Goal: Information Seeking & Learning: Learn about a topic

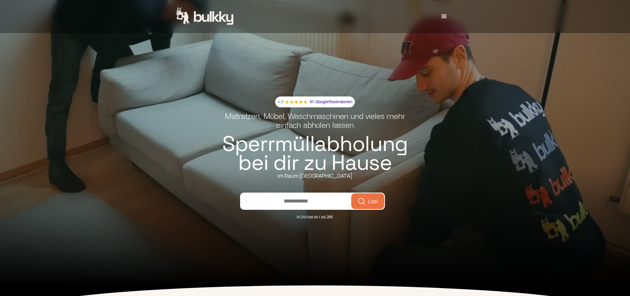
click at [421, 172] on div "4,9 61 Google Rezensionen Matratzen, Möbel, Waschmaschinen und vieles mehr einf…" at bounding box center [315, 137] width 630 height 296
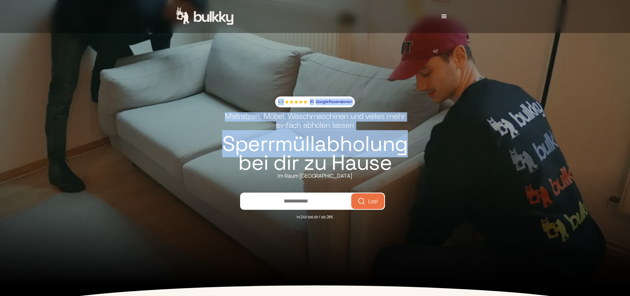
drag, startPoint x: 421, startPoint y: 172, endPoint x: 248, endPoint y: 140, distance: 175.3
click at [248, 140] on div "4,9 61 Google Rezensionen Matratzen, Möbel, Waschmaschinen und vieles mehr einf…" at bounding box center [315, 137] width 630 height 296
click at [248, 140] on h1 "Sperrmüllabholung bei dir zu Hause" at bounding box center [315, 154] width 190 height 38
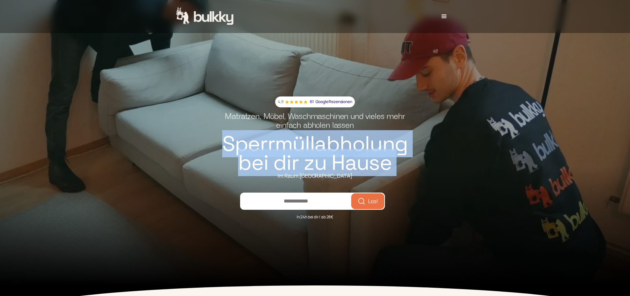
drag, startPoint x: 248, startPoint y: 140, endPoint x: 391, endPoint y: 165, distance: 144.4
click at [391, 165] on h1 "Sperrmüllabholung bei dir zu Hause" at bounding box center [315, 154] width 190 height 38
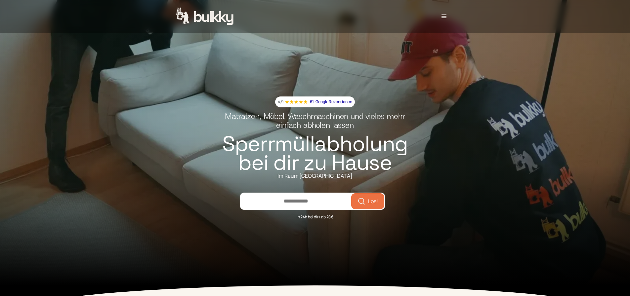
click at [444, 167] on div "4,9 61 Google Rezensionen Matratzen, Möbel, Waschmaschinen und vieles mehr einf…" at bounding box center [315, 137] width 630 height 296
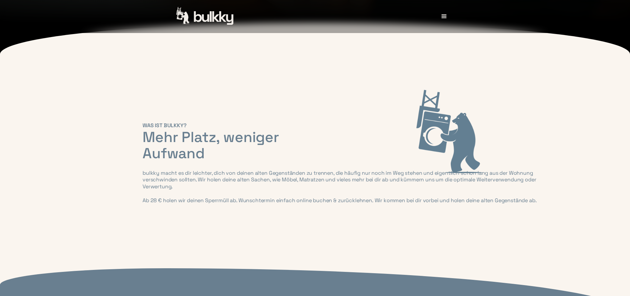
scroll to position [265, 0]
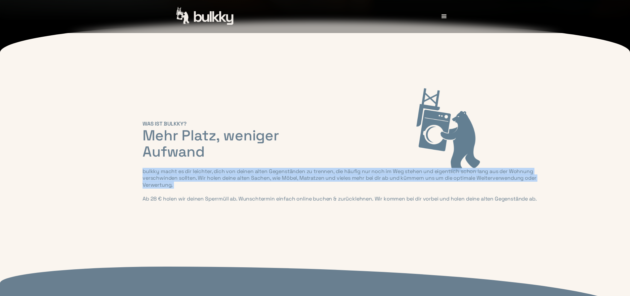
drag, startPoint x: 140, startPoint y: 175, endPoint x: 374, endPoint y: 196, distance: 235.1
click at [374, 196] on div "WAS IST BULKKY? Mehr Platz, weniger Aufwand [PERSON_NAME] macht es dir leichter…" at bounding box center [284, 162] width 630 height 82
click at [374, 196] on div "bulkky macht es dir leichter, dich von deinen alten Gegenständen zu trennen, di…" at bounding box center [341, 185] width 397 height 34
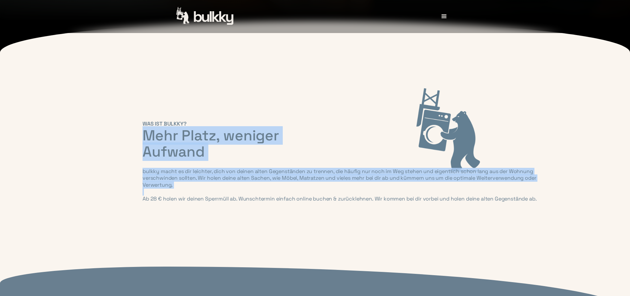
drag, startPoint x: 374, startPoint y: 196, endPoint x: 164, endPoint y: 138, distance: 218.5
click at [164, 138] on div "WAS IST BULKKY? Mehr Platz, weniger Aufwand [PERSON_NAME] macht es dir leichter…" at bounding box center [341, 162] width 397 height 82
click at [164, 138] on h2 "Mehr Platz, weniger Aufwand" at bounding box center [341, 144] width 397 height 33
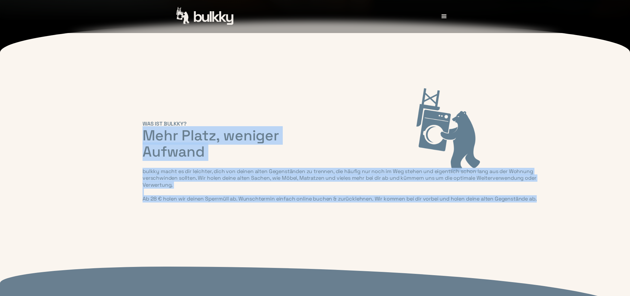
drag, startPoint x: 164, startPoint y: 138, endPoint x: 505, endPoint y: 216, distance: 349.9
click at [505, 216] on div "WAS IST BULKKY? Mehr Platz, weniger Aufwand [PERSON_NAME] macht es dir leichter…" at bounding box center [315, 165] width 630 height 163
click at [505, 216] on div at bounding box center [315, 225] width 630 height 44
drag, startPoint x: 273, startPoint y: 159, endPoint x: 141, endPoint y: 129, distance: 135.1
click at [141, 129] on div "WAS IST BULKKY? Mehr Platz, weniger Aufwand [PERSON_NAME] macht es dir leichter…" at bounding box center [315, 165] width 630 height 163
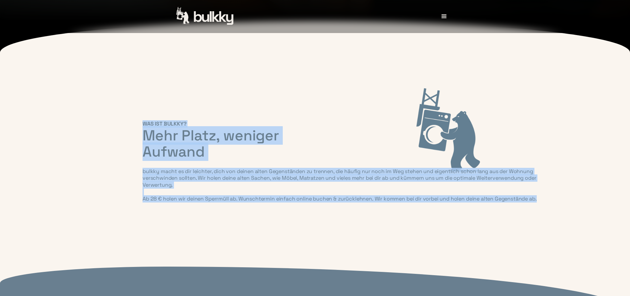
click at [141, 129] on div "WAS IST BULKKY? Mehr Platz, weniger Aufwand [PERSON_NAME] macht es dir leichter…" at bounding box center [284, 162] width 630 height 82
drag, startPoint x: 144, startPoint y: 128, endPoint x: 553, endPoint y: 201, distance: 414.5
click at [553, 201] on div "WAS IST BULKKY? Mehr Platz, weniger Aufwand [PERSON_NAME] macht es dir leichter…" at bounding box center [284, 162] width 630 height 82
drag, startPoint x: 553, startPoint y: 201, endPoint x: 199, endPoint y: 136, distance: 359.1
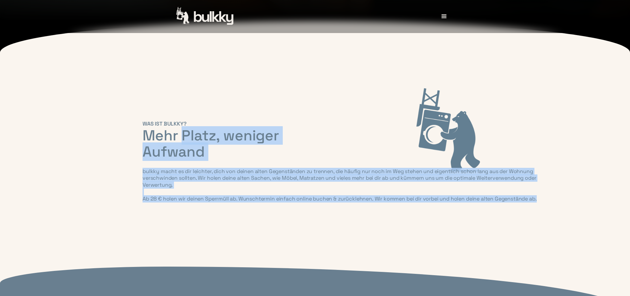
click at [199, 136] on div "WAS IST BULKKY? Mehr Platz, weniger Aufwand [PERSON_NAME] macht es dir leichter…" at bounding box center [284, 162] width 630 height 82
click at [199, 136] on h2 "Mehr Platz, weniger Aufwand" at bounding box center [341, 144] width 397 height 33
drag, startPoint x: 340, startPoint y: 165, endPoint x: 462, endPoint y: 202, distance: 127.2
click at [462, 202] on div "WAS IST BULKKY? Mehr Platz, weniger Aufwand [PERSON_NAME] macht es dir leichter…" at bounding box center [341, 162] width 397 height 82
click at [462, 202] on div "bulkky macht es dir leichter, dich von deinen alten Gegenständen zu trennen, di…" at bounding box center [341, 185] width 397 height 34
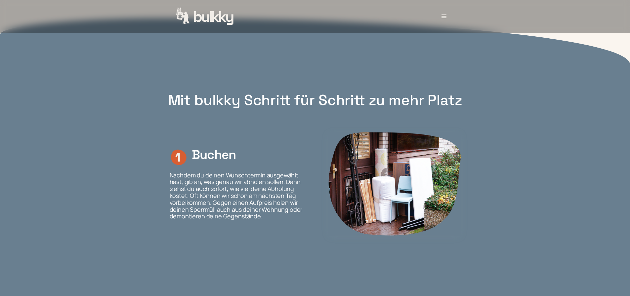
scroll to position [529, 0]
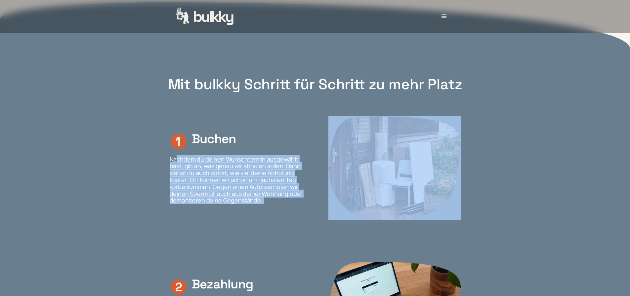
drag, startPoint x: 177, startPoint y: 168, endPoint x: 317, endPoint y: 212, distance: 147.0
click at [317, 212] on div "Buchen Nachdem du deinen Wunschtermin ausgewählt hast, gib an, was genau wir ab…" at bounding box center [315, 167] width 291 height 103
drag, startPoint x: 317, startPoint y: 212, endPoint x: 311, endPoint y: 211, distance: 6.5
click at [317, 212] on div "Buchen Nachdem du deinen Wunschtermin ausgewählt hast, gib an, was genau wir ab…" at bounding box center [315, 167] width 291 height 103
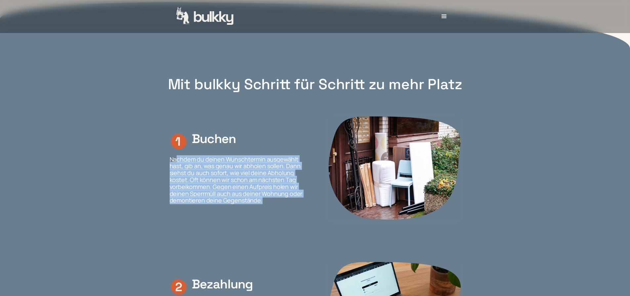
drag, startPoint x: 311, startPoint y: 211, endPoint x: 177, endPoint y: 162, distance: 142.8
click at [177, 162] on div "Buchen Nachdem du deinen Wunschtermin ausgewählt hast, gib an, was genau wir ab…" at bounding box center [315, 167] width 291 height 103
click at [177, 162] on p "Nachdem du deinen Wunschtermin ausgewählt hast, gib an, was genau wir abholen s…" at bounding box center [237, 180] width 134 height 48
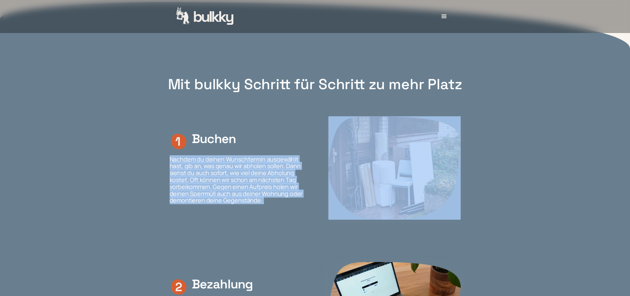
drag, startPoint x: 177, startPoint y: 162, endPoint x: 290, endPoint y: 209, distance: 122.9
click at [290, 204] on p "Nachdem du deinen Wunschtermin ausgewählt hast, gib an, was genau wir abholen s…" at bounding box center [237, 180] width 134 height 48
drag, startPoint x: 290, startPoint y: 209, endPoint x: 158, endPoint y: 163, distance: 139.6
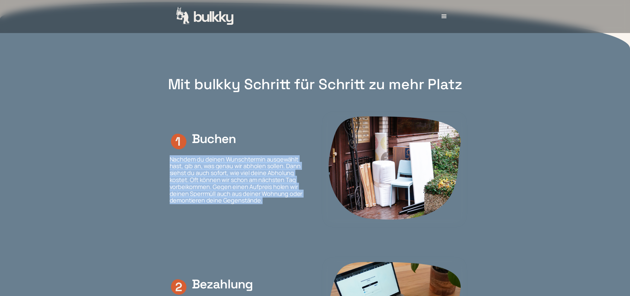
drag, startPoint x: 261, startPoint y: 195, endPoint x: 283, endPoint y: 215, distance: 29.8
click at [283, 215] on section "Buchen Nachdem du deinen Wunschtermin ausgewählt hast, gib an, was genau wir ab…" at bounding box center [315, 174] width 311 height 146
click at [283, 215] on div "Buchen Nachdem du deinen Wunschtermin ausgewählt hast, gib an, was genau wir ab…" at bounding box center [315, 167] width 291 height 103
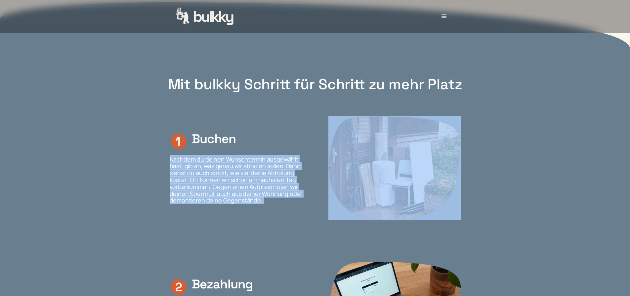
drag, startPoint x: 283, startPoint y: 215, endPoint x: 178, endPoint y: 166, distance: 116.3
click at [178, 166] on div "Buchen Nachdem du deinen Wunschtermin ausgewählt hast, gib an, was genau wir ab…" at bounding box center [315, 167] width 291 height 103
click at [281, 217] on div "Buchen Nachdem du deinen Wunschtermin ausgewählt hast, gib an, was genau wir ab…" at bounding box center [315, 167] width 291 height 103
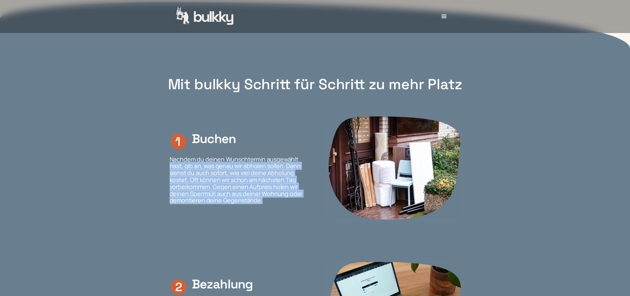
drag, startPoint x: 241, startPoint y: 200, endPoint x: 168, endPoint y: 171, distance: 79.3
click at [168, 171] on section "Buchen Nachdem du deinen Wunschtermin ausgewählt hast, gib an, was genau wir ab…" at bounding box center [315, 174] width 311 height 146
drag, startPoint x: 226, startPoint y: 196, endPoint x: 269, endPoint y: 211, distance: 45.8
click at [269, 211] on div "Buchen Nachdem du deinen Wunschtermin ausgewählt hast, gib an, was genau wir ab…" at bounding box center [315, 167] width 291 height 103
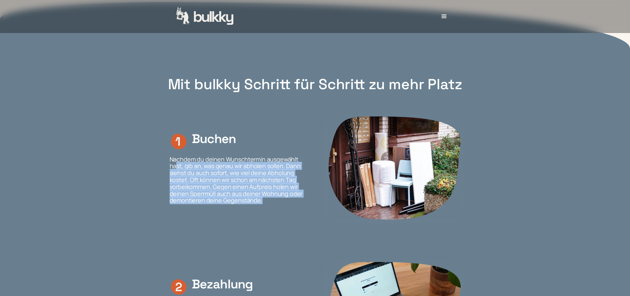
click at [269, 211] on div "Buchen Nachdem du deinen Wunschtermin ausgewählt hast, gib an, was genau wir ab…" at bounding box center [315, 167] width 291 height 103
drag, startPoint x: 290, startPoint y: 211, endPoint x: 178, endPoint y: 166, distance: 120.3
click at [178, 166] on div "Buchen Nachdem du deinen Wunschtermin ausgewählt hast, gib an, was genau wir ab…" at bounding box center [315, 167] width 291 height 103
click at [178, 166] on p "Nachdem du deinen Wunschtermin ausgewählt hast, gib an, was genau wir abholen s…" at bounding box center [237, 180] width 134 height 48
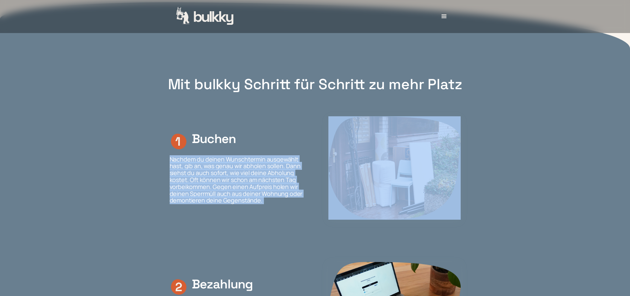
drag, startPoint x: 178, startPoint y: 166, endPoint x: 299, endPoint y: 206, distance: 127.3
click at [299, 204] on p "Nachdem du deinen Wunschtermin ausgewählt hast, gib an, was genau wir abholen s…" at bounding box center [237, 180] width 134 height 48
click at [299, 206] on div "Buchen Nachdem du deinen Wunschtermin ausgewählt hast, gib an, was genau wir ab…" at bounding box center [315, 167] width 291 height 103
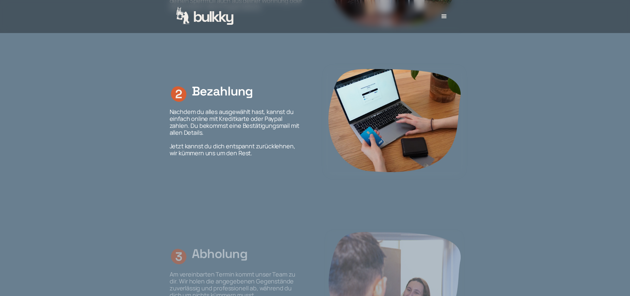
scroll to position [727, 0]
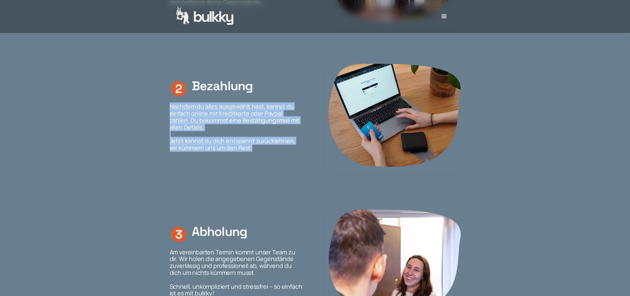
drag, startPoint x: 230, startPoint y: 126, endPoint x: 282, endPoint y: 161, distance: 62.8
click at [282, 161] on section "Bezahlung Nachdem du alles ausgewählt hast, kannst du einfach online mit Kredit…" at bounding box center [315, 120] width 311 height 145
click at [162, 114] on section "Bezahlung Nachdem du alles ausgewählt hast, kannst du einfach online mit Kredit…" at bounding box center [315, 120] width 311 height 145
drag, startPoint x: 265, startPoint y: 144, endPoint x: 292, endPoint y: 158, distance: 30.2
click at [292, 158] on div "Bezahlung Nachdem du alles ausgewählt hast, kannst du einfach online mit Kredit…" at bounding box center [315, 115] width 291 height 103
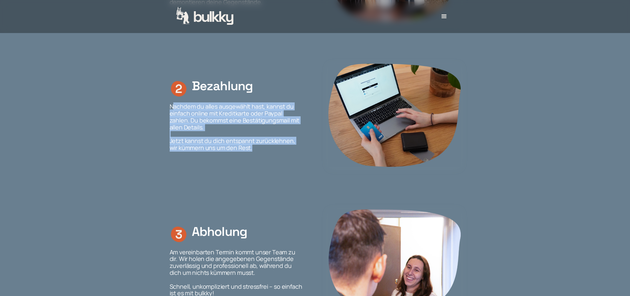
click at [292, 158] on div "Bezahlung Nachdem du alles ausgewählt hast, kannst du einfach online mit Kredit…" at bounding box center [315, 115] width 291 height 103
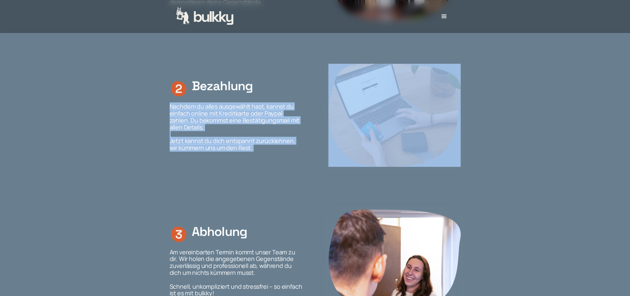
drag, startPoint x: 224, startPoint y: 127, endPoint x: 153, endPoint y: 106, distance: 74.2
click at [153, 106] on section "Mit bulkky Schritt für Schritt zu mehr Platz Buchen Nachdem du deinen Wunschter…" at bounding box center [315, 136] width 331 height 517
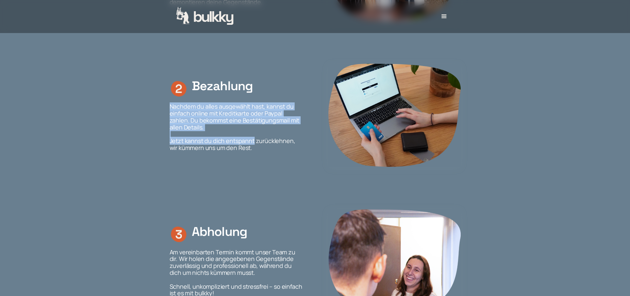
drag, startPoint x: 153, startPoint y: 106, endPoint x: 248, endPoint y: 148, distance: 104.4
click at [248, 148] on section "Mit bulkky Schritt für Schritt zu mehr Platz Buchen Nachdem du deinen Wunschter…" at bounding box center [315, 136] width 331 height 517
click at [248, 148] on p "Nachdem du alles ausgewählt hast, kannst du einfach online mit Kreditkarte oder…" at bounding box center [237, 127] width 134 height 48
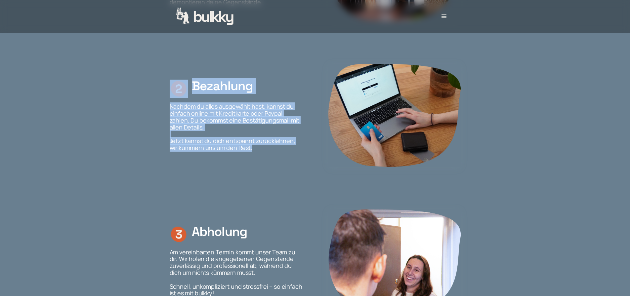
drag, startPoint x: 144, startPoint y: 101, endPoint x: 300, endPoint y: 163, distance: 167.9
click at [300, 163] on div "Mit bulkky Schritt für Schritt zu mehr Platz Buchen Nachdem du deinen Wunschter…" at bounding box center [315, 148] width 630 height 562
click at [300, 163] on div "Bezahlung Nachdem du alles ausgewählt hast, kannst du einfach online mit Kredit…" at bounding box center [315, 115] width 291 height 103
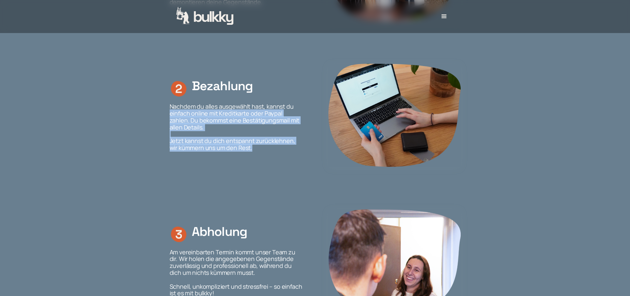
click at [160, 116] on section "Bezahlung Nachdem du alles ausgewählt hast, kannst du einfach online mit Kredit…" at bounding box center [315, 120] width 311 height 145
click at [297, 152] on section "Bezahlung Nachdem du alles ausgewählt hast, kannst du einfach online mit Kredit…" at bounding box center [315, 120] width 311 height 145
drag, startPoint x: 297, startPoint y: 152, endPoint x: 371, endPoint y: 156, distance: 73.5
click at [298, 151] on p "Nachdem du alles ausgewählt hast, kannst du einfach online mit Kreditkarte oder…" at bounding box center [237, 127] width 134 height 48
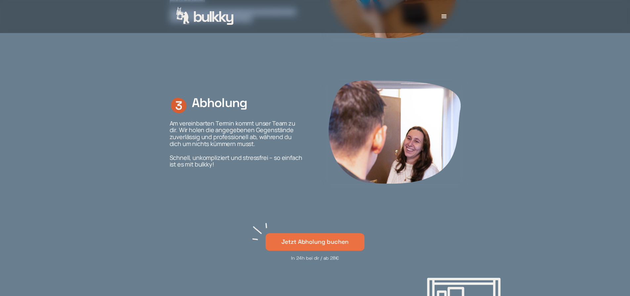
scroll to position [860, 0]
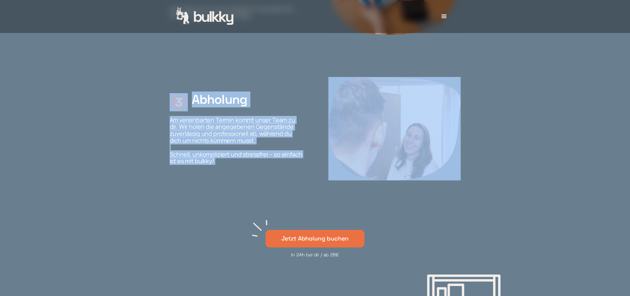
drag, startPoint x: 174, startPoint y: 97, endPoint x: 319, endPoint y: 195, distance: 174.9
click at [319, 195] on section "Abholung Am vereinbarten Termin kommt unser Team zu dir. Wir holen die angegebe…" at bounding box center [315, 134] width 311 height 146
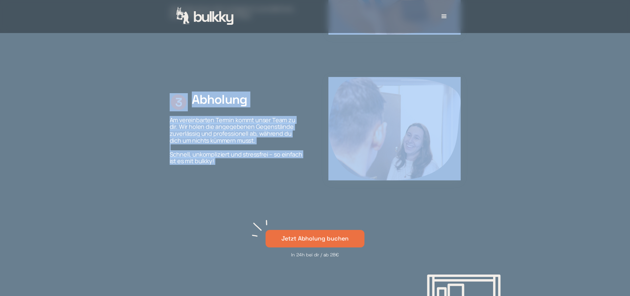
drag, startPoint x: 319, startPoint y: 195, endPoint x: 97, endPoint y: 92, distance: 244.7
click at [97, 92] on div "Mit bulkky Schritt für Schritt zu mehr Platz Buchen Nachdem du deinen Wunschter…" at bounding box center [315, 15] width 630 height 562
drag, startPoint x: 97, startPoint y: 92, endPoint x: 289, endPoint y: 173, distance: 208.8
click at [97, 92] on div "Mit bulkky Schritt für Schritt zu mehr Platz Buchen Nachdem du deinen Wunschter…" at bounding box center [315, 15] width 630 height 562
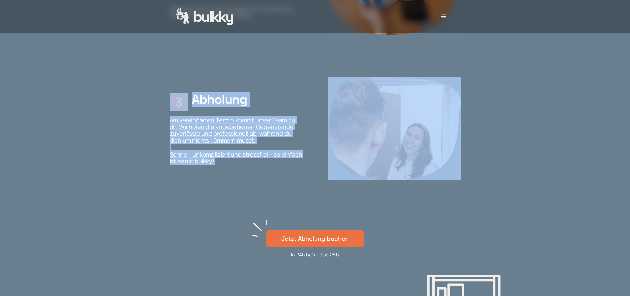
drag, startPoint x: 289, startPoint y: 173, endPoint x: 314, endPoint y: 183, distance: 27.0
click at [314, 183] on div "Mit bulkky Schritt für Schritt zu mehr Platz Buchen Nachdem du deinen Wunschter…" at bounding box center [315, 15] width 630 height 562
click at [314, 181] on div "Abholung Am vereinbarten Termin kommt unser Team zu dir. Wir holen die angegebe…" at bounding box center [315, 128] width 291 height 103
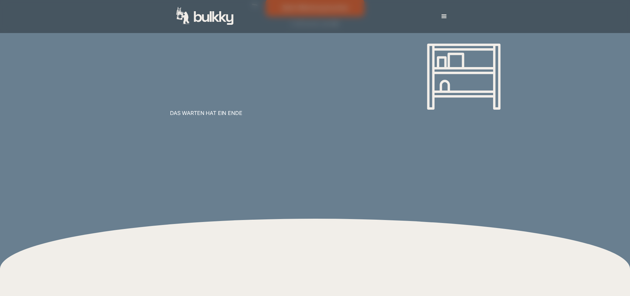
scroll to position [1091, 0]
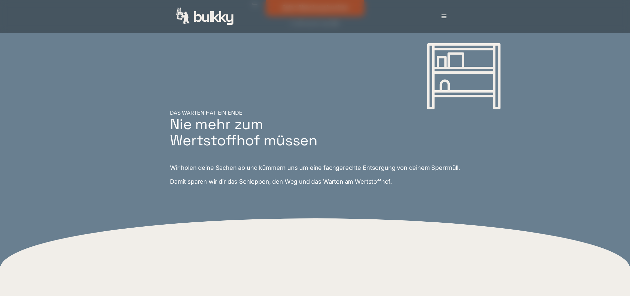
click at [590, 173] on div "DAS WARTEN HAT EIN ENDE Nie mehr zum Wertstoffhof müssen Wir holen deine Sachen…" at bounding box center [315, 142] width 630 height 154
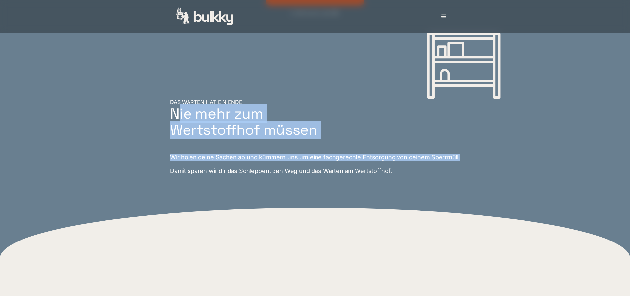
drag
click at [181, 117] on div "DAS WARTEN HAT EIN ENDE Nie mehr zum Wertstoffhof müssen Wir holen deine Sachen…" at bounding box center [315, 137] width 397 height 76
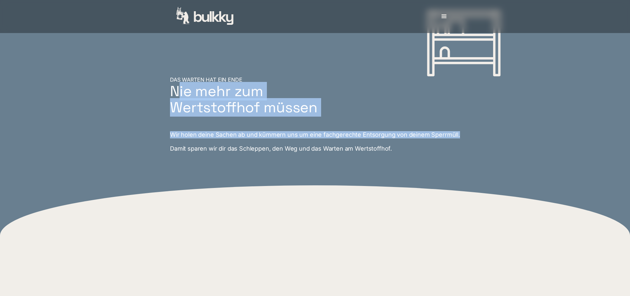
click at [181, 116] on h2 "Nie mehr zum Wertstoffhof müssen" at bounding box center [243, 99] width 147 height 33
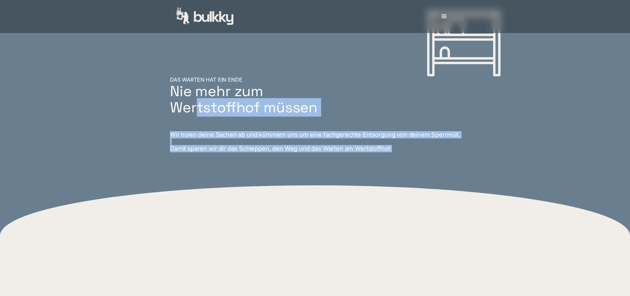
click at [534, 171] on div "DAS WARTEN HAT EIN ENDE Nie mehr zum Wertstoffhof müssen Wir holen deine Sachen…" at bounding box center [315, 109] width 630 height 154
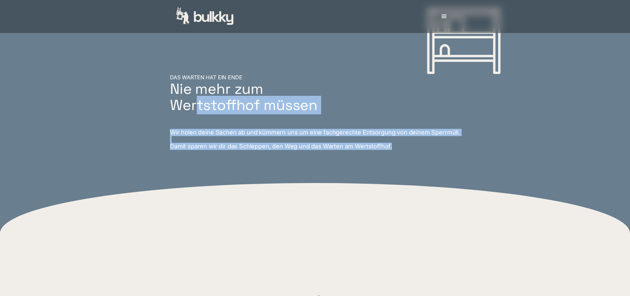
click at [534, 171] on div "DAS WARTEN HAT EIN ENDE Nie mehr zum Wertstoffhof müssen Wir holen deine Sachen…" at bounding box center [315, 106] width 630 height 154
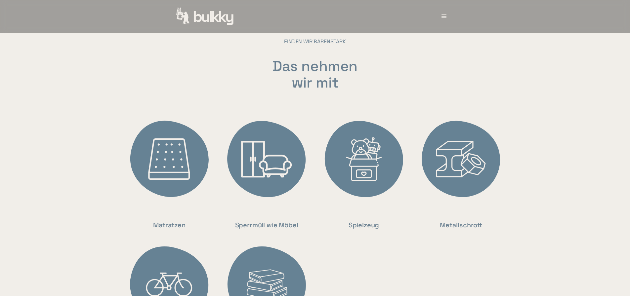
scroll to position [1455, 0]
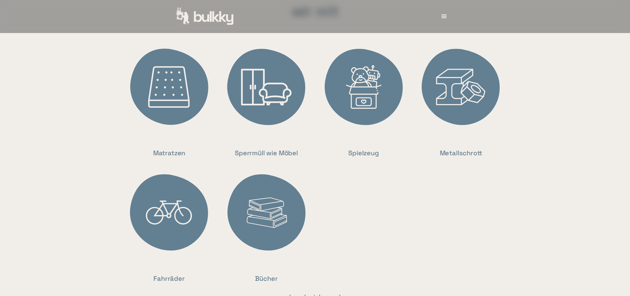
click at [571, 159] on div "FINDEN WIR BÄRENSTARK Das nehmen wir mit Matratzen Sperrmüll wie Möbel Spielzeu…" at bounding box center [315, 165] width 630 height 419
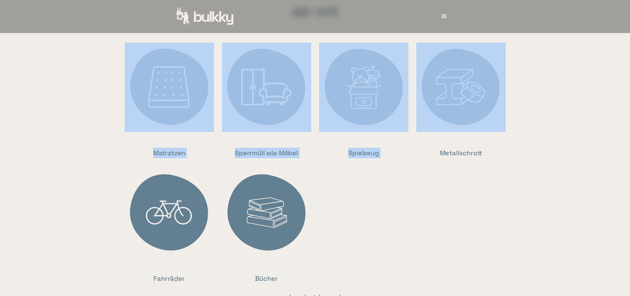
click at [116, 102] on div "FINDEN WIR BÄRENSTARK Das nehmen wir mit Matratzen Sperrmüll wie Möbel Spielzeu…" at bounding box center [315, 165] width 630 height 419
click at [116, 102] on section "Matratzen Sperrmüll wie Möbel Spielzeug Metallschrott Fahrräder Bücher und noch…" at bounding box center [315, 183] width 401 height 315
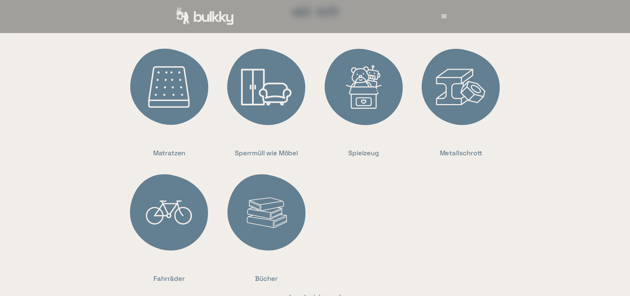
click at [509, 190] on section "Matratzen Sperrmüll wie Möbel Spielzeug Metallschrott Fahrräder Bücher und noch…" at bounding box center [315, 183] width 401 height 315
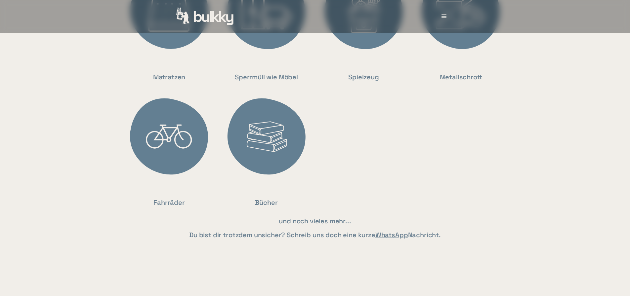
scroll to position [1653, 0]
